Goal: Task Accomplishment & Management: Manage account settings

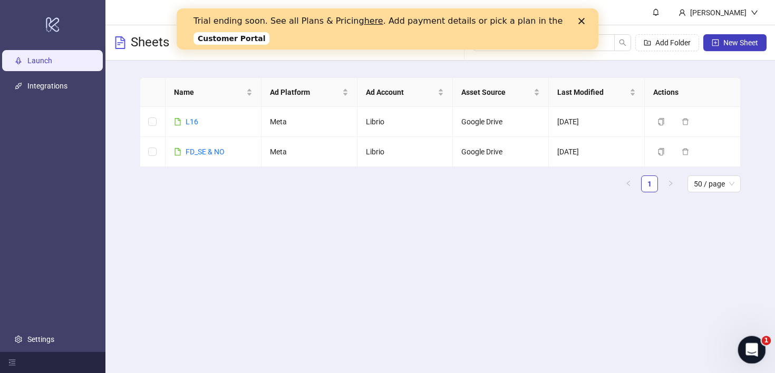
click at [761, 358] on div "Open Intercom Messenger" at bounding box center [749, 348] width 25 height 25
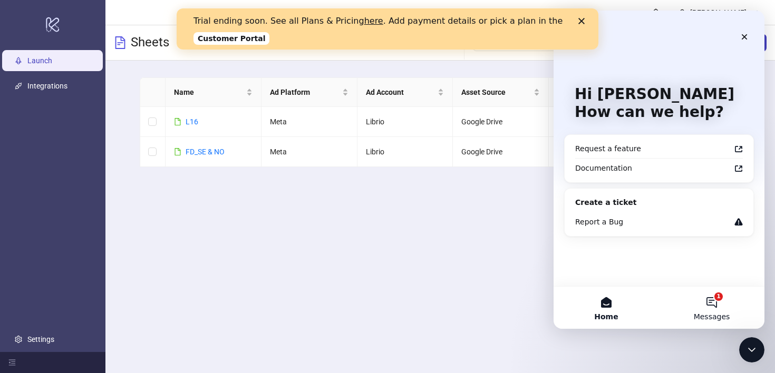
click at [725, 315] on span "Messages" at bounding box center [712, 316] width 36 height 7
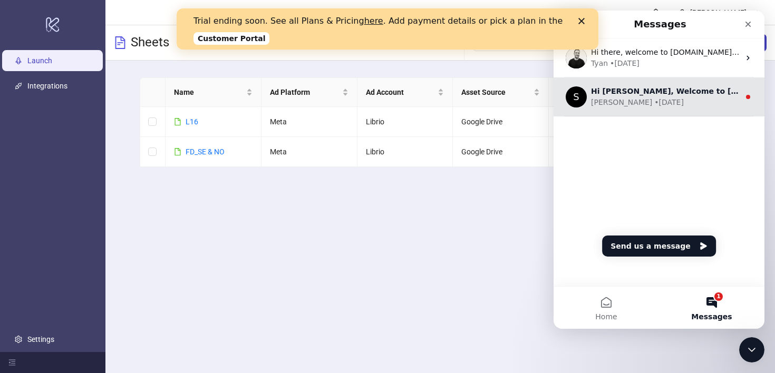
click at [685, 101] on div "[PERSON_NAME] • [DATE]" at bounding box center [665, 102] width 149 height 11
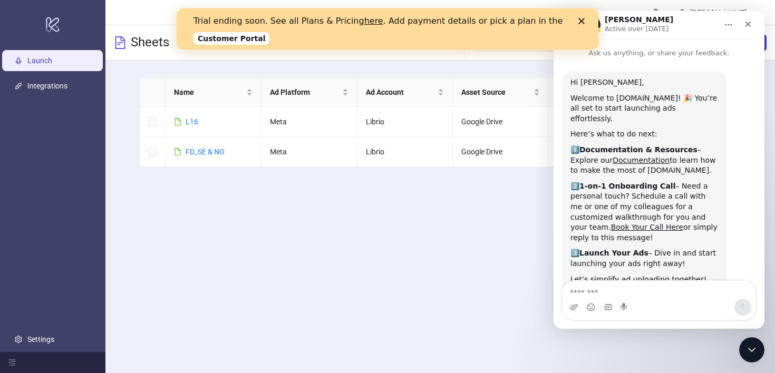
scroll to position [84, 0]
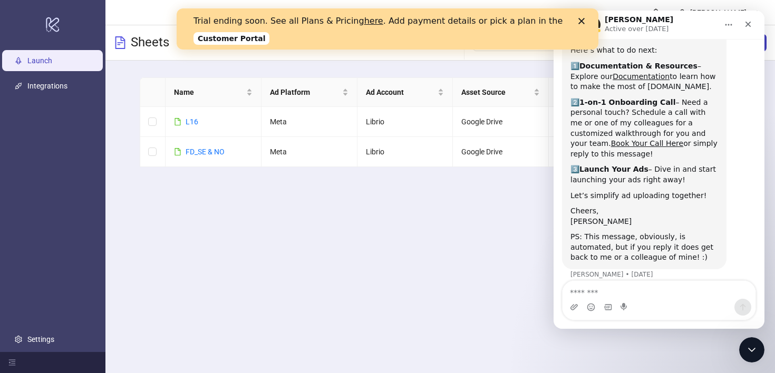
click at [581, 19] on icon "Close" at bounding box center [581, 21] width 6 height 6
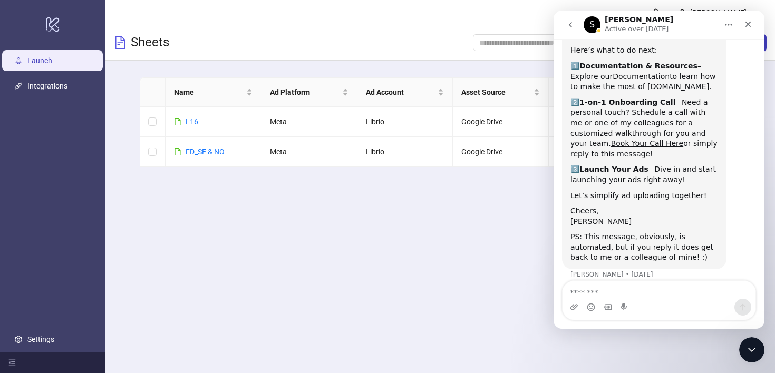
click at [571, 26] on icon "go back" at bounding box center [570, 24] width 3 height 5
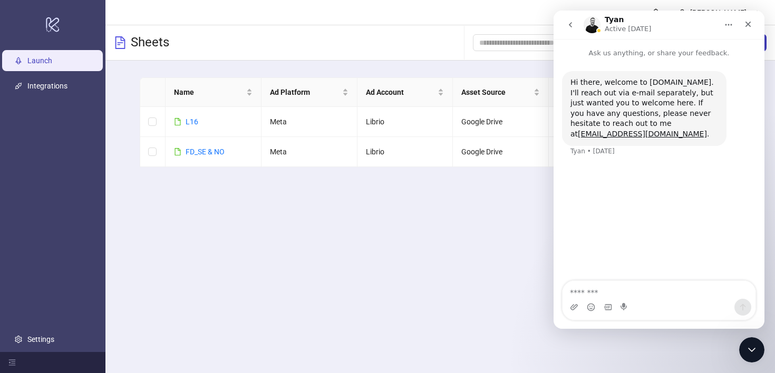
click at [483, 253] on main "[PERSON_NAME] Sheets Add Folder New Sheet Name Ad Platform Ad Account Asset Sou…" at bounding box center [439, 186] width 669 height 373
click at [750, 25] on icon "Close" at bounding box center [748, 24] width 8 height 8
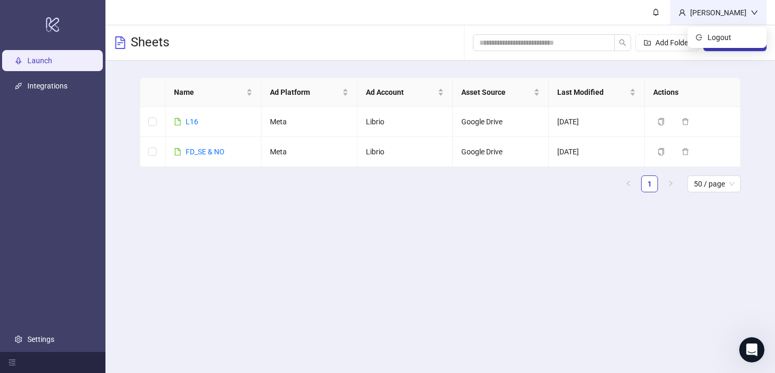
click at [743, 9] on div "[PERSON_NAME]" at bounding box center [718, 13] width 65 height 12
click at [634, 61] on main "Name Ad Platform Ad Account Asset Source Last Modified Actions L16 Meta Librio …" at bounding box center [440, 139] width 618 height 157
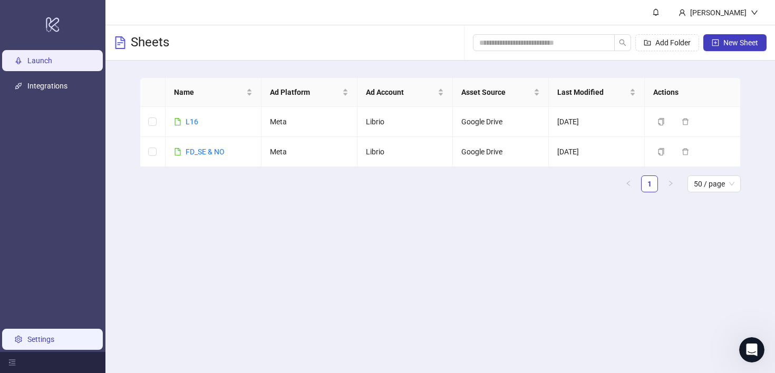
click at [46, 337] on link "Settings" at bounding box center [40, 339] width 27 height 8
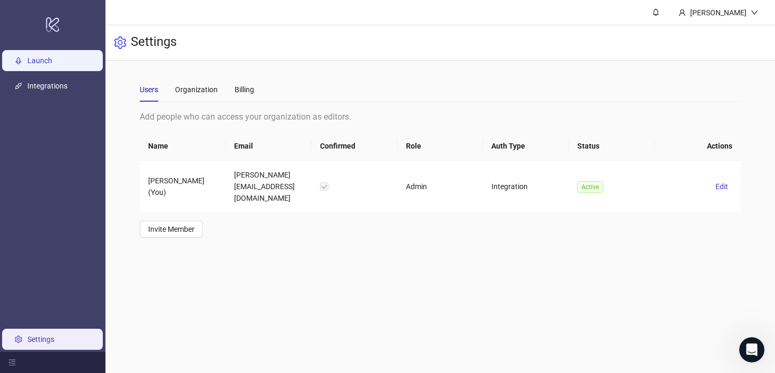
click at [52, 61] on link "Launch" at bounding box center [39, 60] width 25 height 8
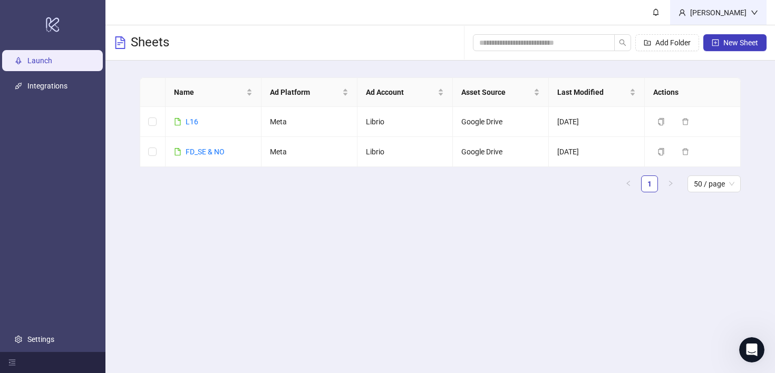
click at [734, 12] on div "[PERSON_NAME]" at bounding box center [718, 13] width 65 height 12
click at [370, 51] on div "Sheets Add Folder New Sheet" at bounding box center [439, 42] width 669 height 35
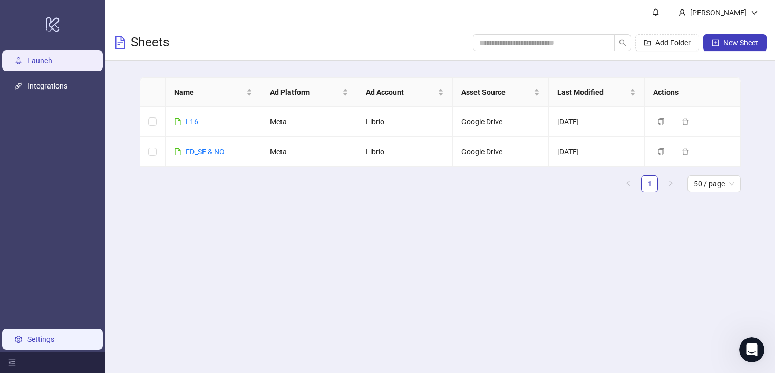
click at [27, 344] on link "Settings" at bounding box center [40, 339] width 27 height 8
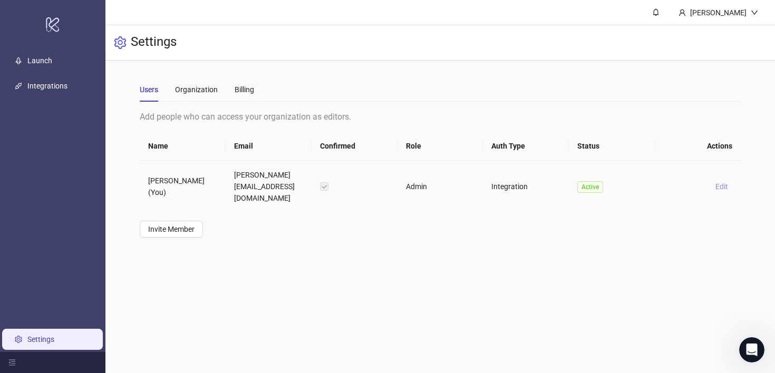
click at [719, 182] on span "Edit" at bounding box center [721, 186] width 13 height 8
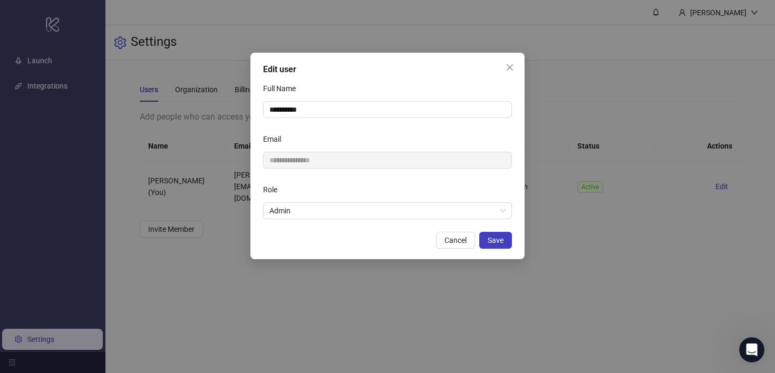
click at [496, 55] on div "**********" at bounding box center [387, 156] width 274 height 207
click at [505, 61] on button "Close" at bounding box center [509, 67] width 17 height 17
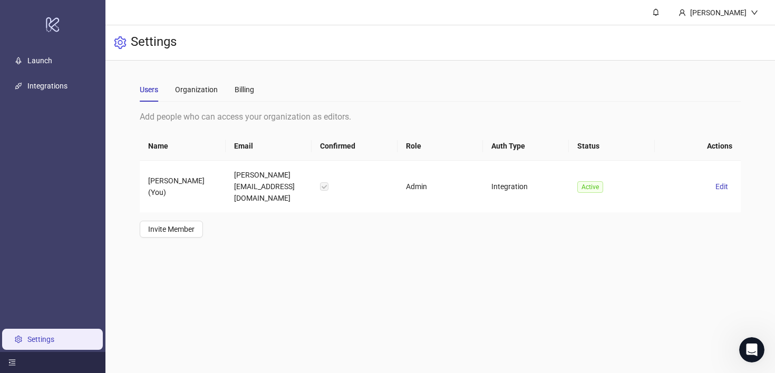
click at [14, 362] on icon "menu-fold" at bounding box center [11, 362] width 7 height 7
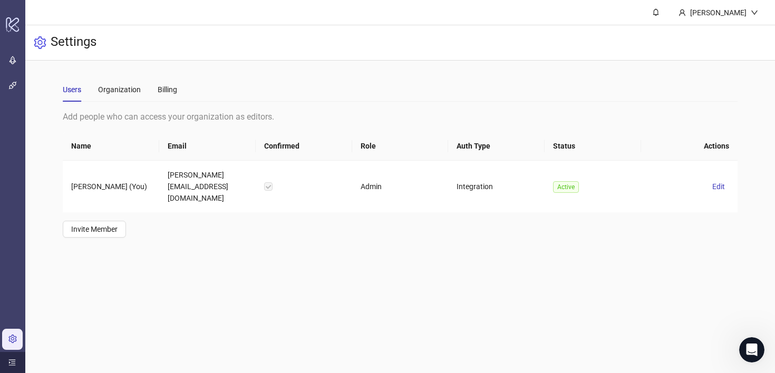
click at [14, 362] on icon "menu-unfold" at bounding box center [11, 362] width 7 height 7
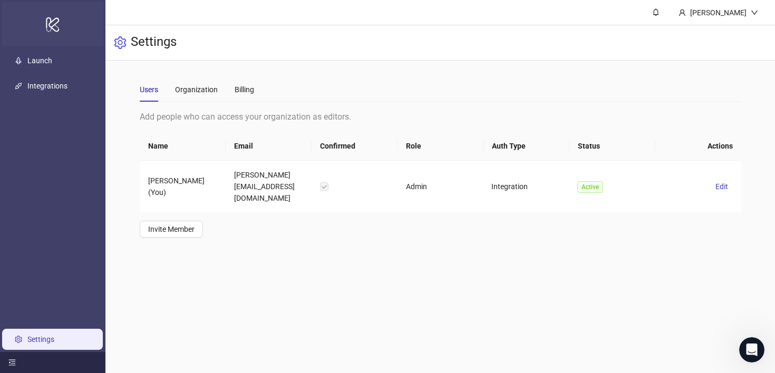
click at [57, 25] on icon "logo/logo-mobile" at bounding box center [52, 24] width 15 height 25
click at [149, 44] on h3 "Settings" at bounding box center [154, 43] width 46 height 18
click at [754, 1] on div "[PERSON_NAME]" at bounding box center [718, 12] width 96 height 25
click at [29, 82] on link "Integrations" at bounding box center [47, 86] width 40 height 8
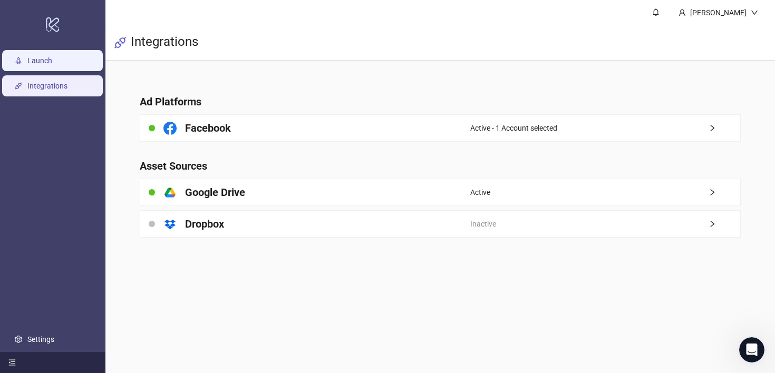
click at [37, 62] on link "Launch" at bounding box center [39, 60] width 25 height 8
